Goal: Task Accomplishment & Management: Manage account settings

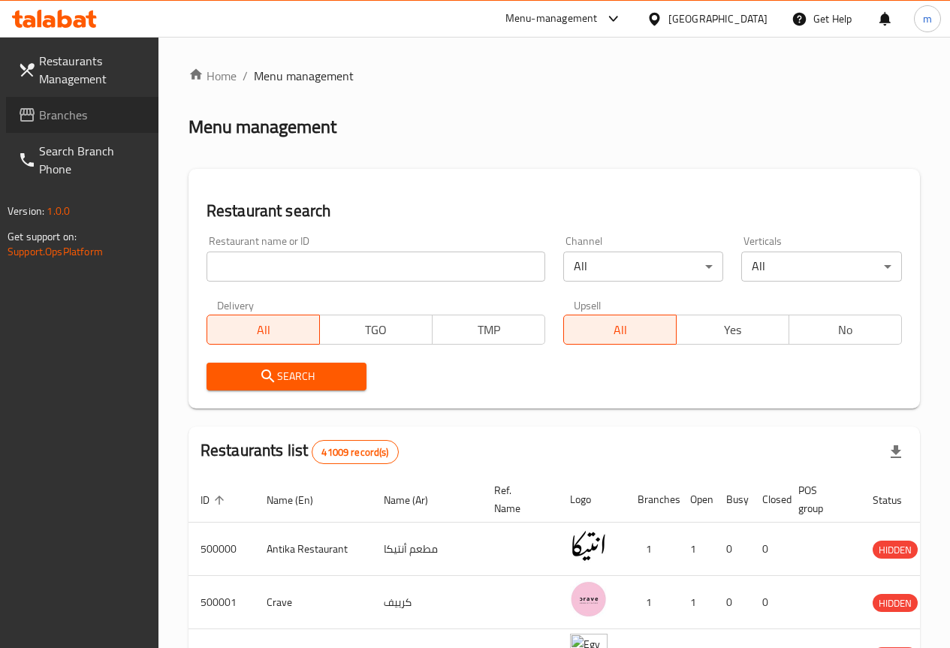
click at [100, 109] on span "Branches" at bounding box center [92, 115] width 107 height 18
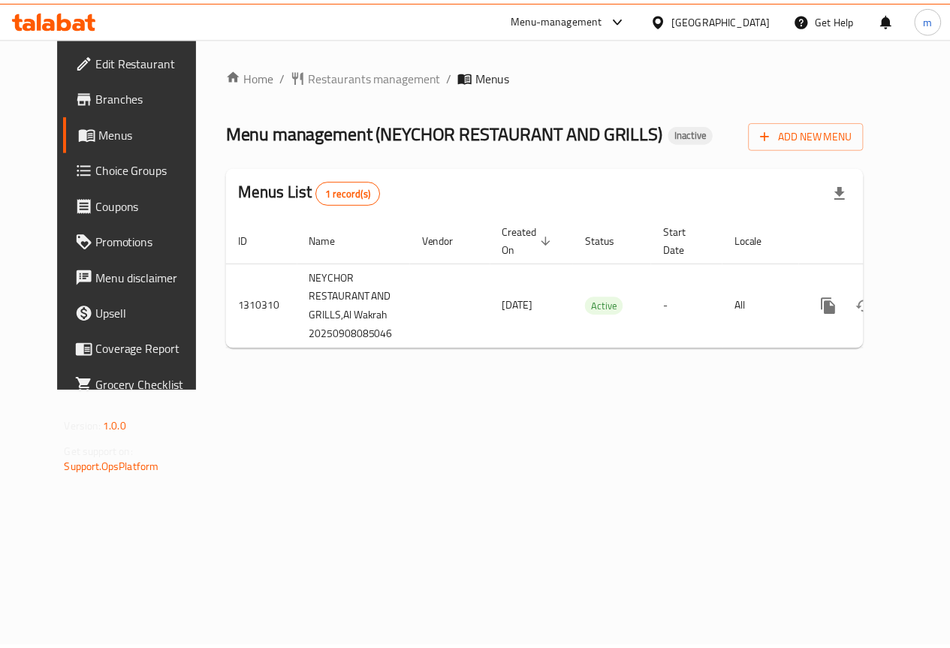
scroll to position [0, 5]
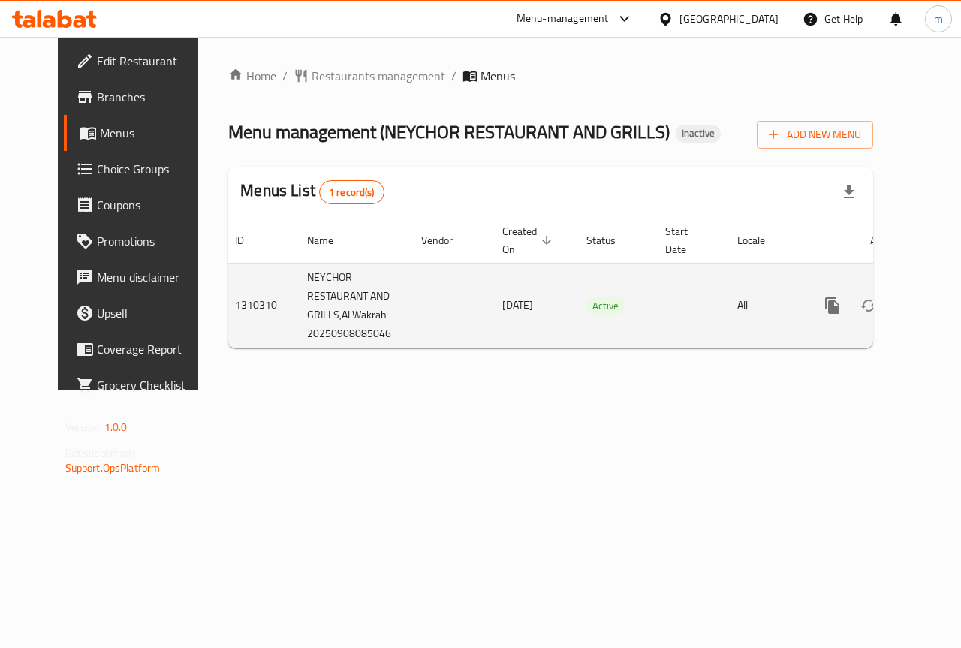
click at [923, 314] on link "enhanced table" at bounding box center [941, 306] width 36 height 36
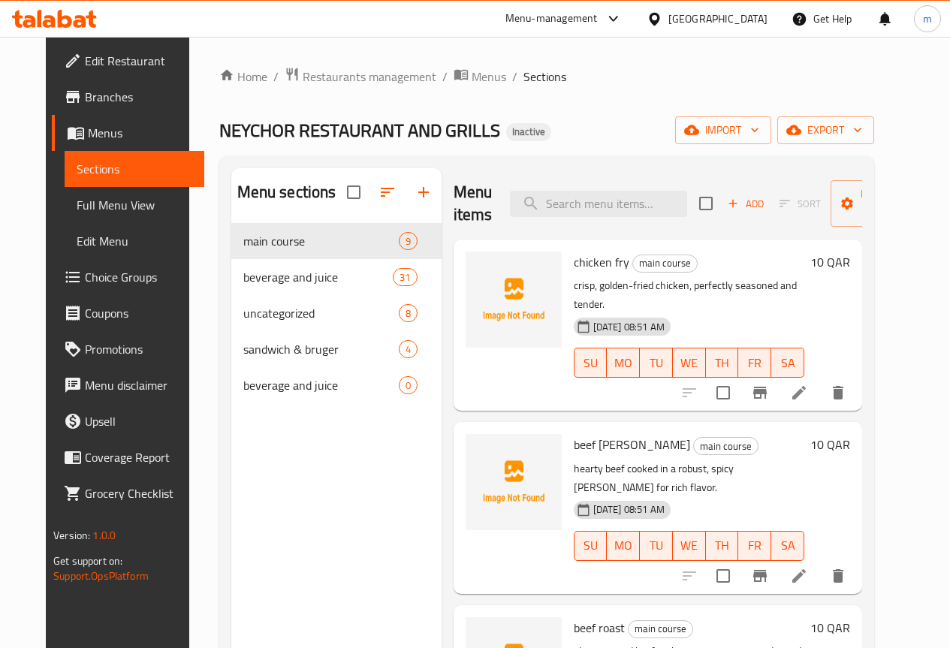
click at [92, 53] on span "Edit Restaurant" at bounding box center [138, 61] width 107 height 18
